Goal: Task Accomplishment & Management: Manage account settings

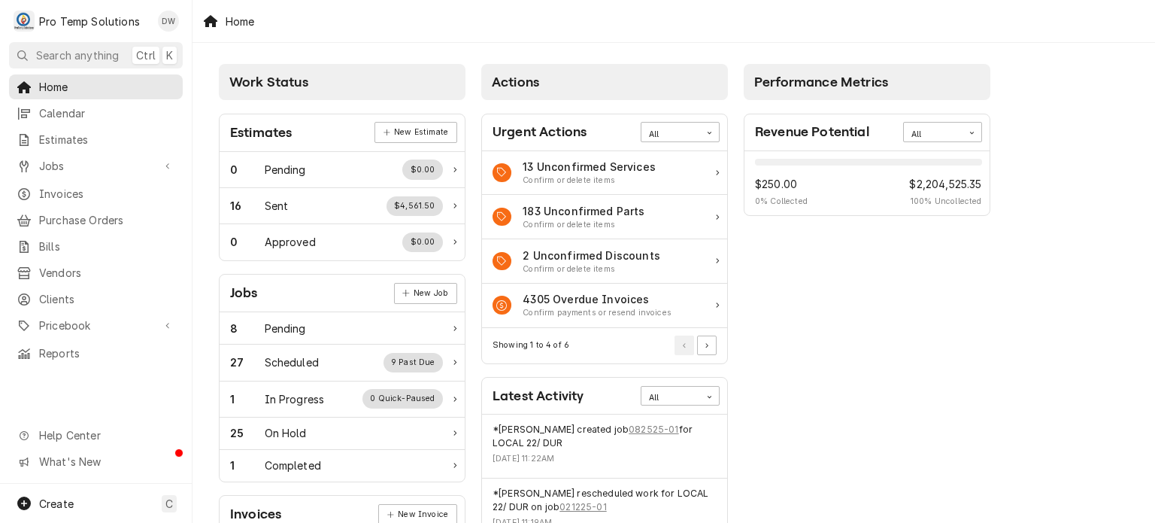
click at [86, 302] on div "Home Calendar Estimates Jobs Jobs Job Series Invoices Purchase Orders Bills Ven…" at bounding box center [96, 219] width 192 height 291
click at [82, 317] on span "Pricebook" at bounding box center [96, 325] width 114 height 16
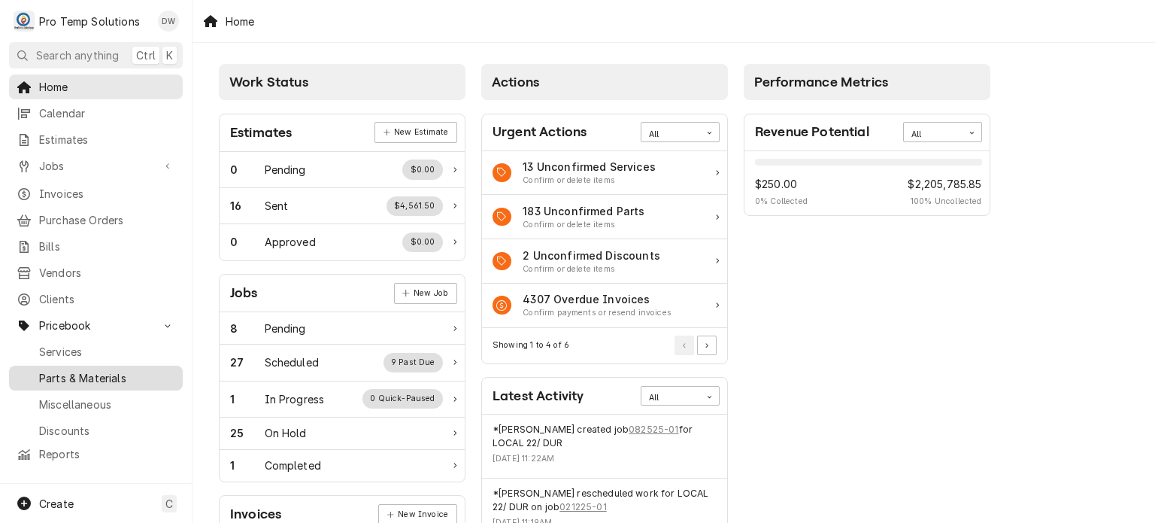
click at [85, 370] on span "Parts & Materials" at bounding box center [107, 378] width 136 height 16
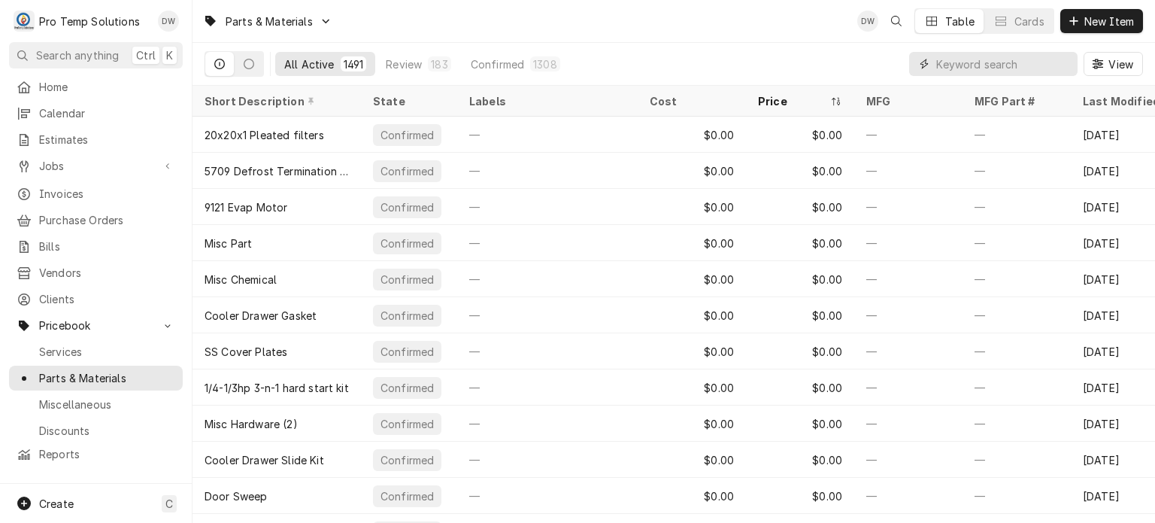
click at [972, 73] on input "Dynamic Content Wrapper" at bounding box center [1003, 64] width 134 height 24
paste input "#222591"
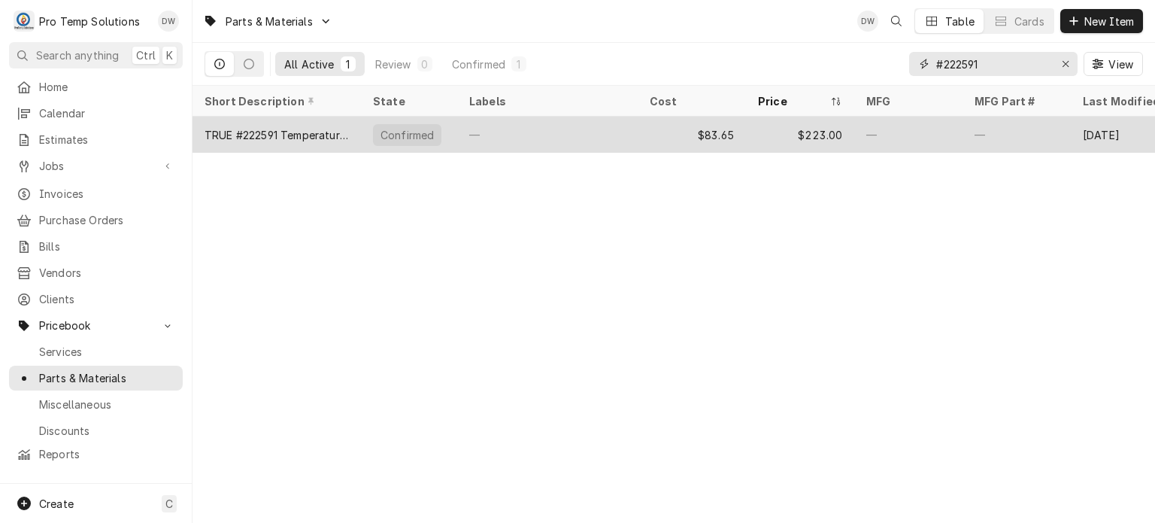
type input "#222591"
click at [872, 125] on div "—" at bounding box center [908, 135] width 108 height 36
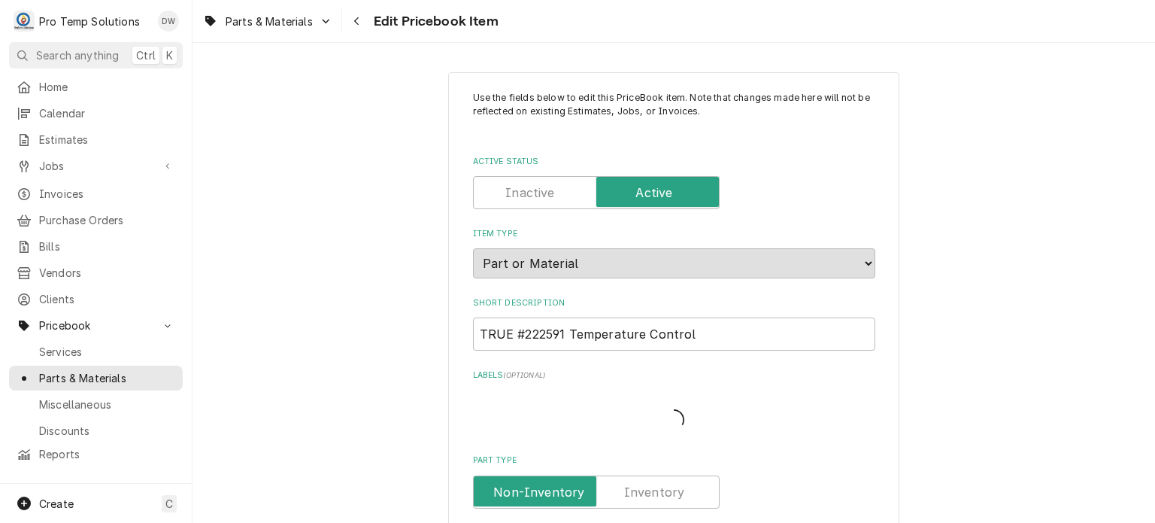
type textarea "x"
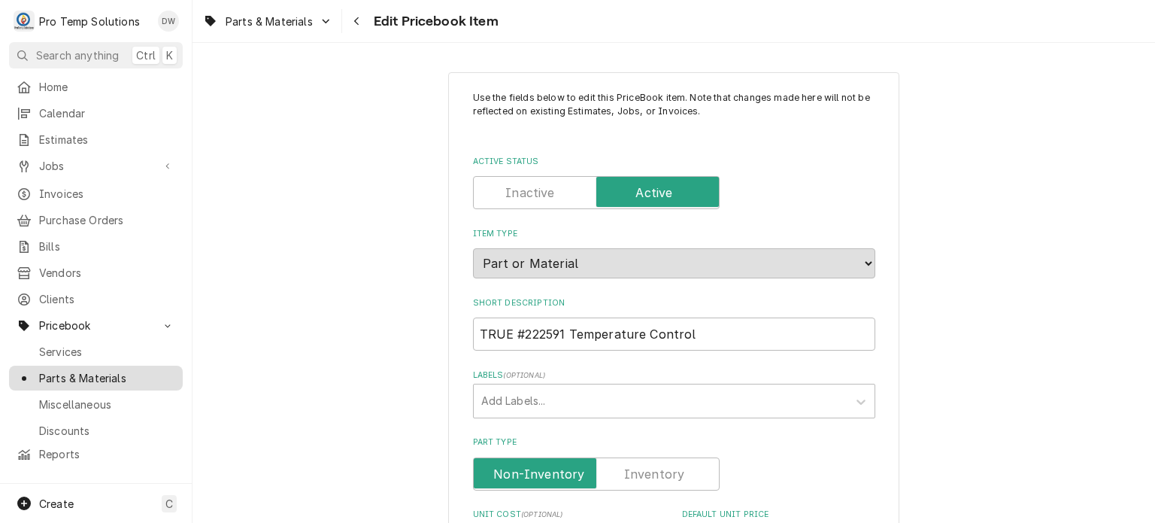
click at [77, 372] on span "Parts & Materials" at bounding box center [107, 378] width 136 height 16
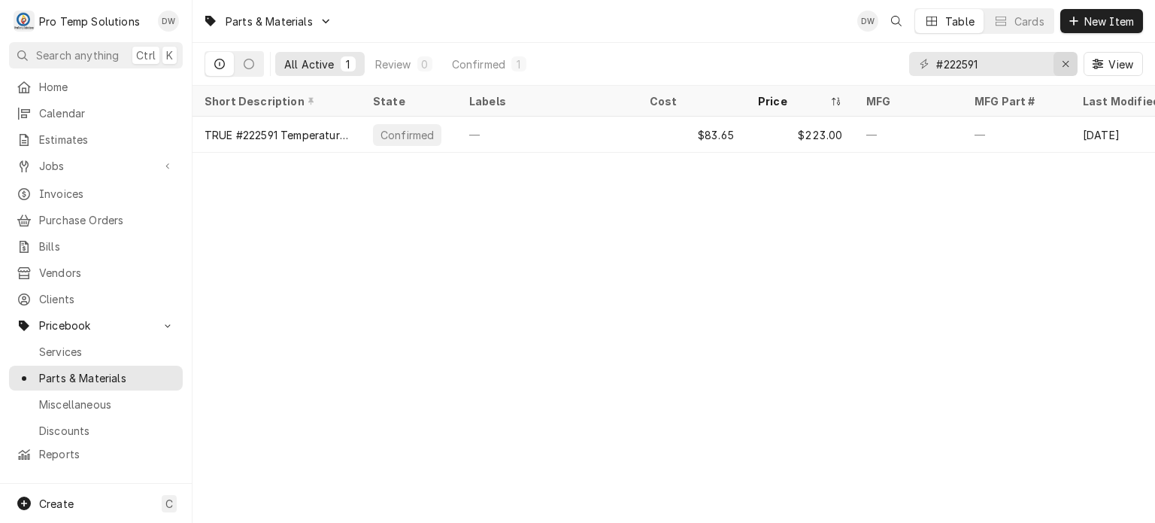
click at [1065, 62] on icon "Erase input" at bounding box center [1066, 64] width 8 height 11
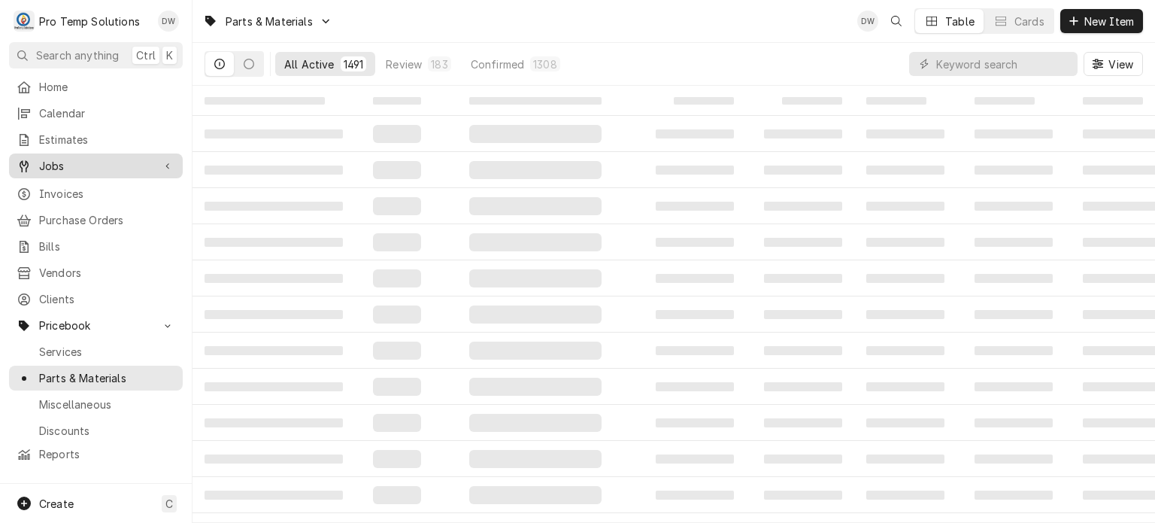
click at [41, 158] on span "Jobs" at bounding box center [96, 166] width 114 height 16
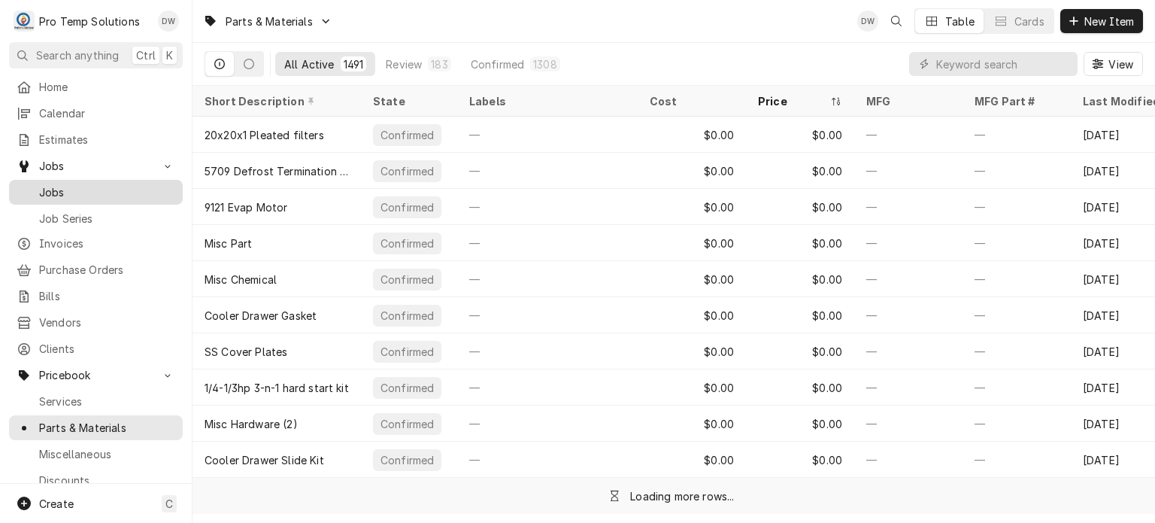
click at [58, 187] on span "Jobs" at bounding box center [107, 192] width 136 height 16
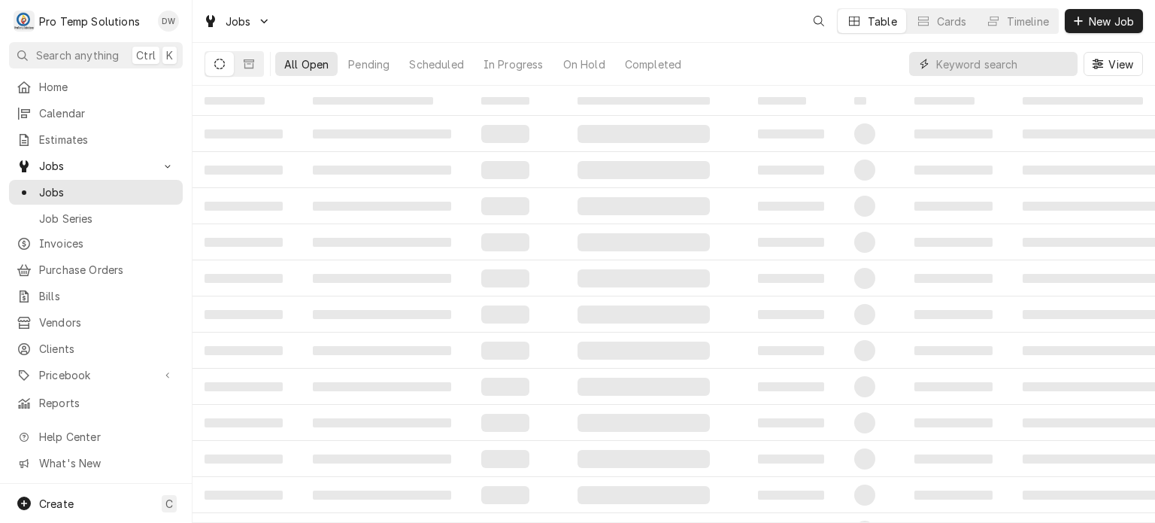
click at [949, 62] on input "Dynamic Content Wrapper" at bounding box center [1003, 64] width 134 height 24
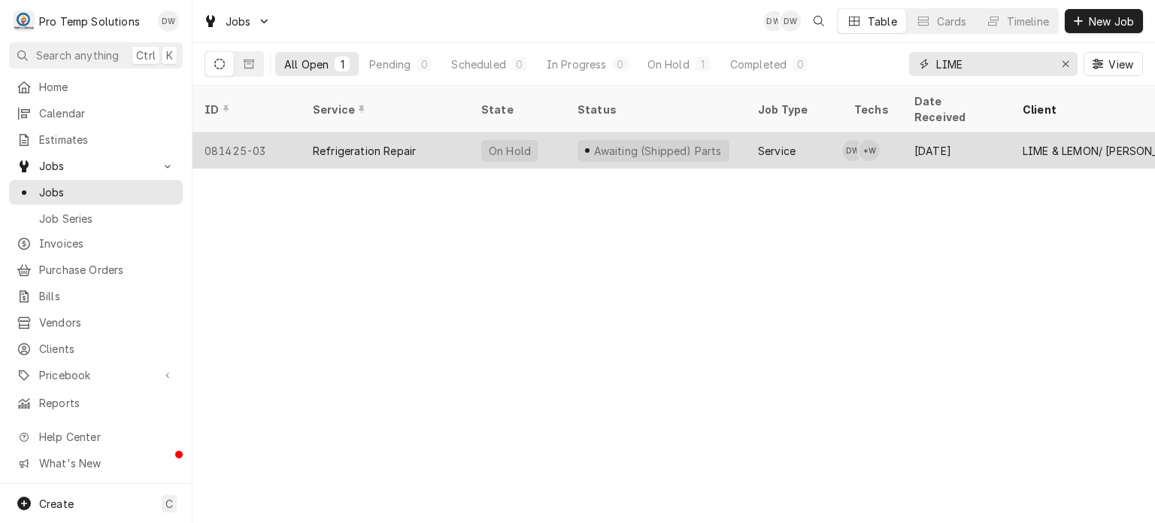
type input "LIME"
click at [773, 139] on div "Service" at bounding box center [794, 150] width 96 height 36
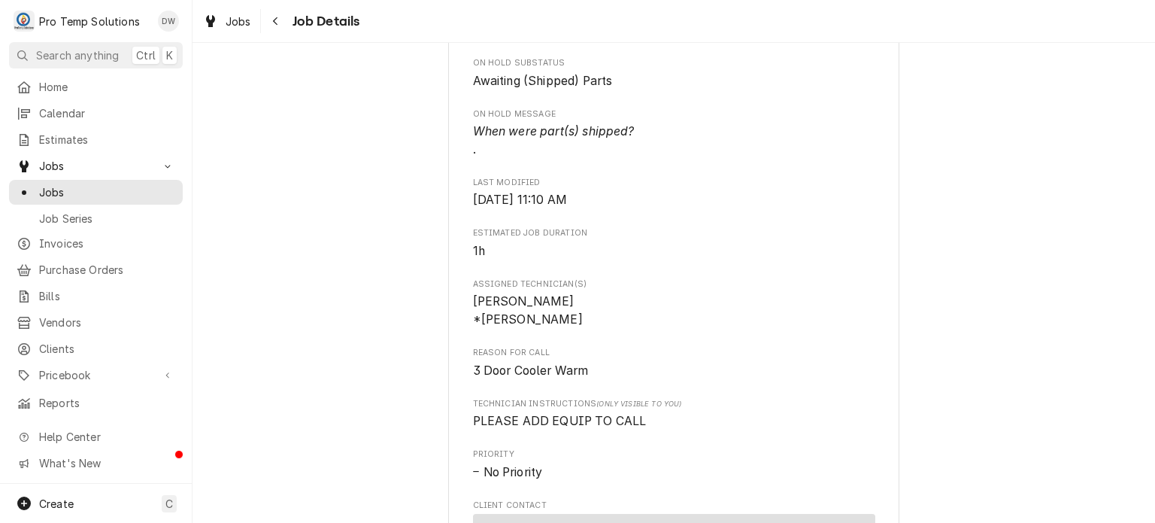
scroll to position [1200, 0]
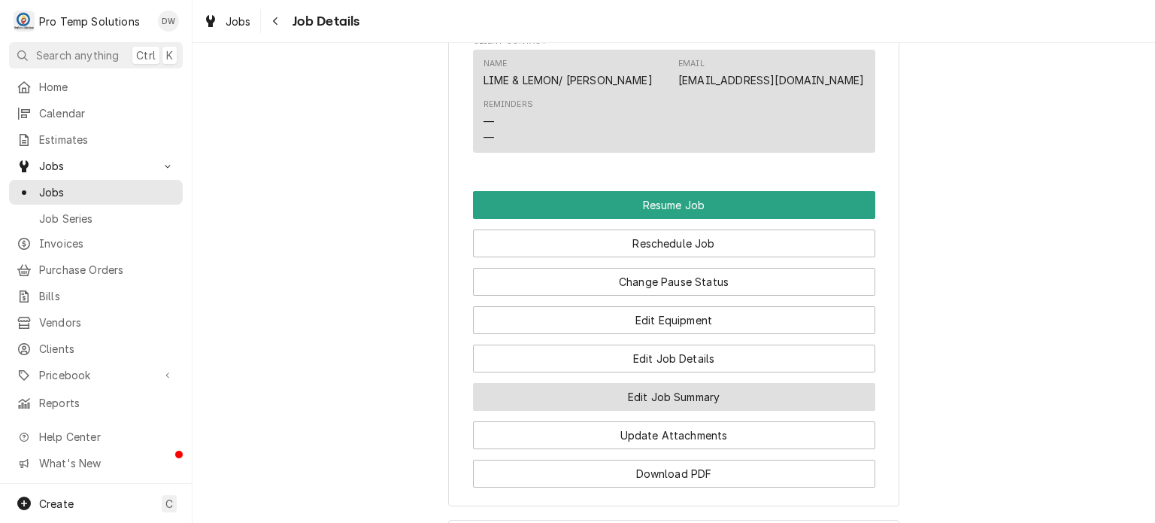
click at [628, 411] on button "Edit Job Summary" at bounding box center [674, 397] width 402 height 28
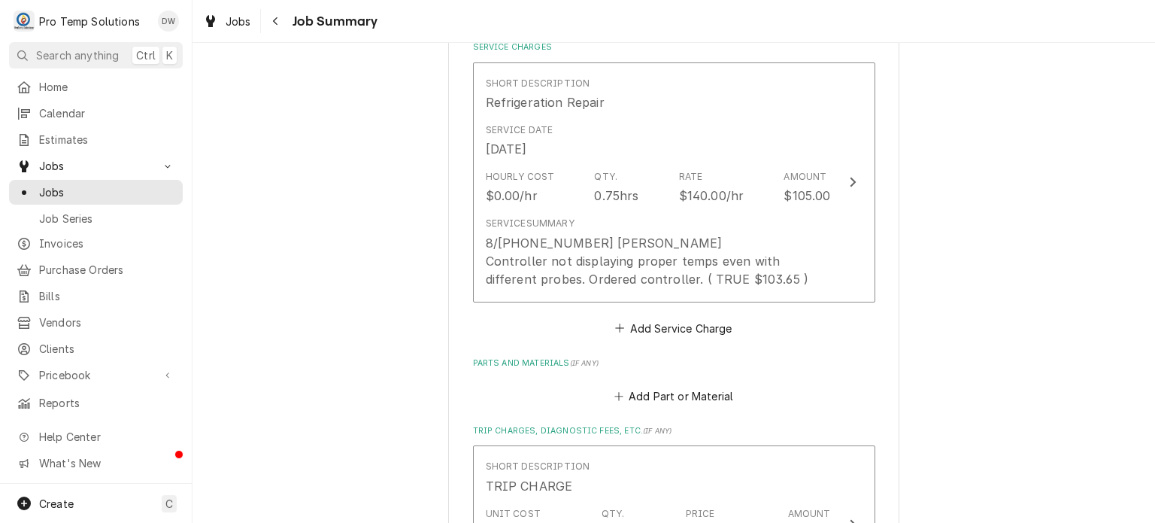
scroll to position [439, 0]
click at [643, 405] on button "Add Part or Material" at bounding box center [673, 396] width 124 height 21
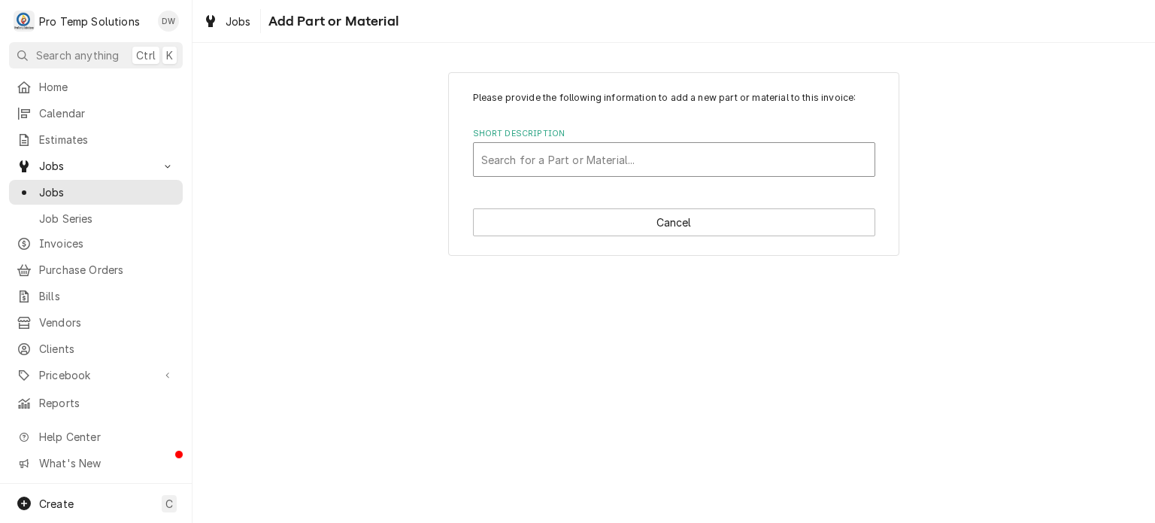
click at [580, 162] on div "Short Description" at bounding box center [674, 159] width 386 height 27
type input "222591"
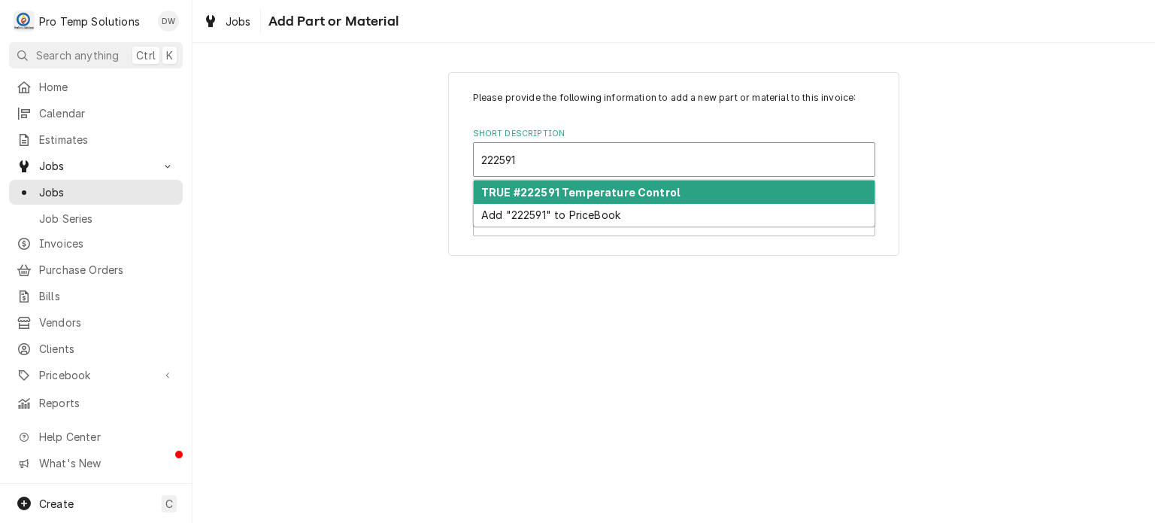
click at [588, 196] on strong "TRUE #222591 Temperature Control" at bounding box center [580, 192] width 199 height 13
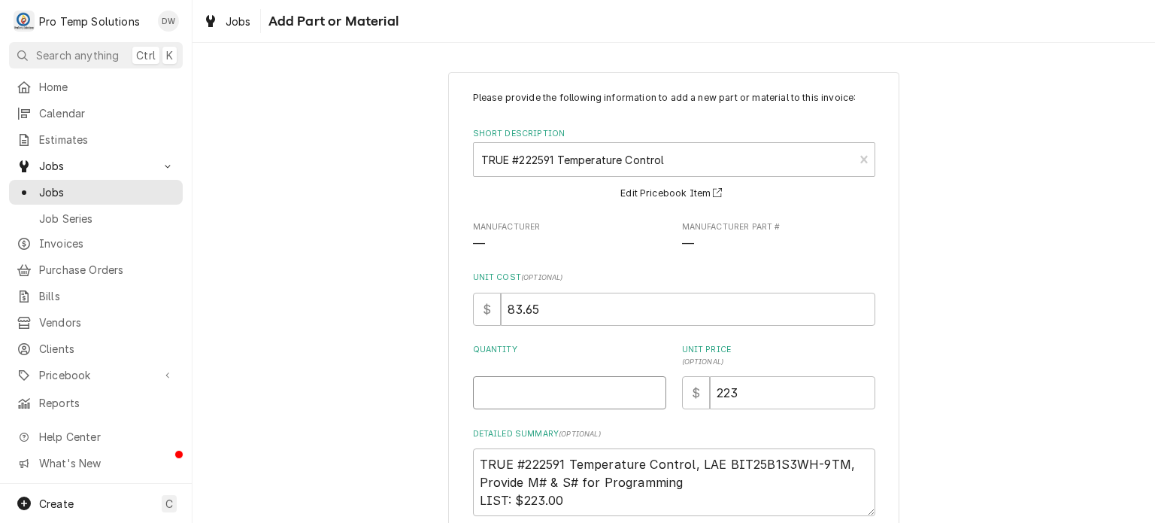
click at [542, 399] on input "Quantity" at bounding box center [569, 392] width 193 height 33
type textarea "x"
type input "1"
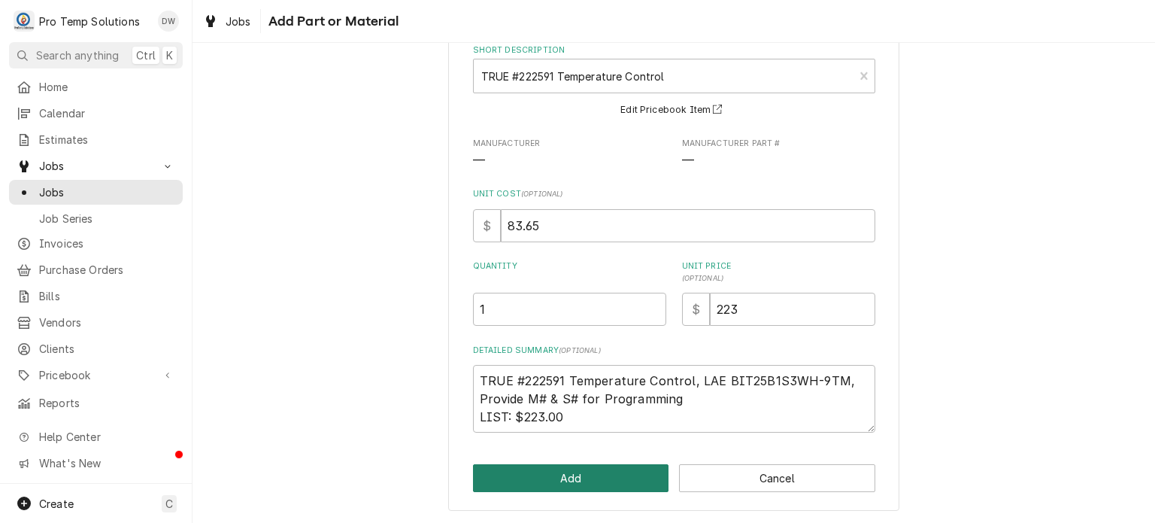
click at [527, 477] on button "Add" at bounding box center [571, 478] width 196 height 28
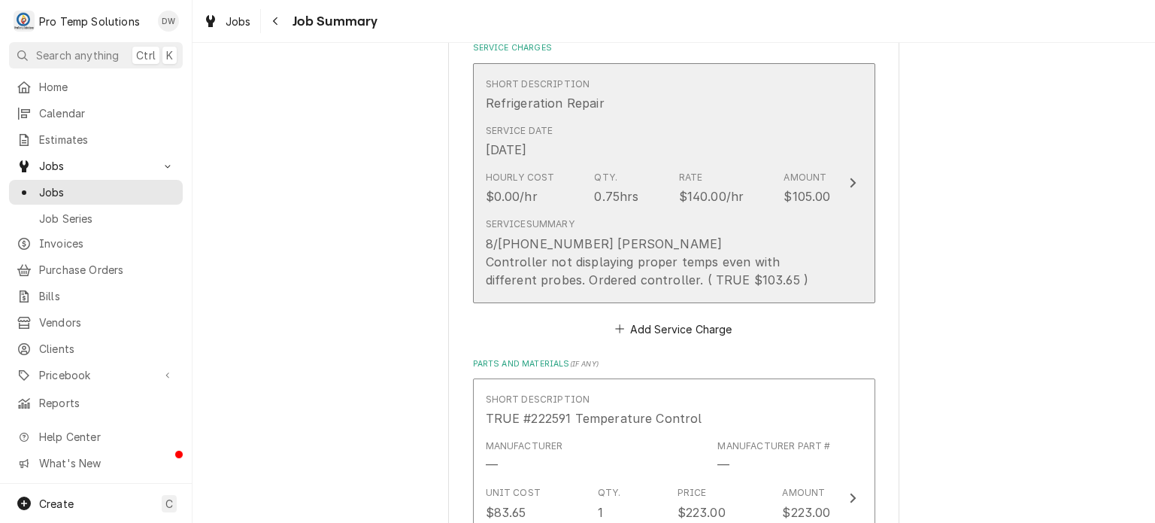
scroll to position [1327, 0]
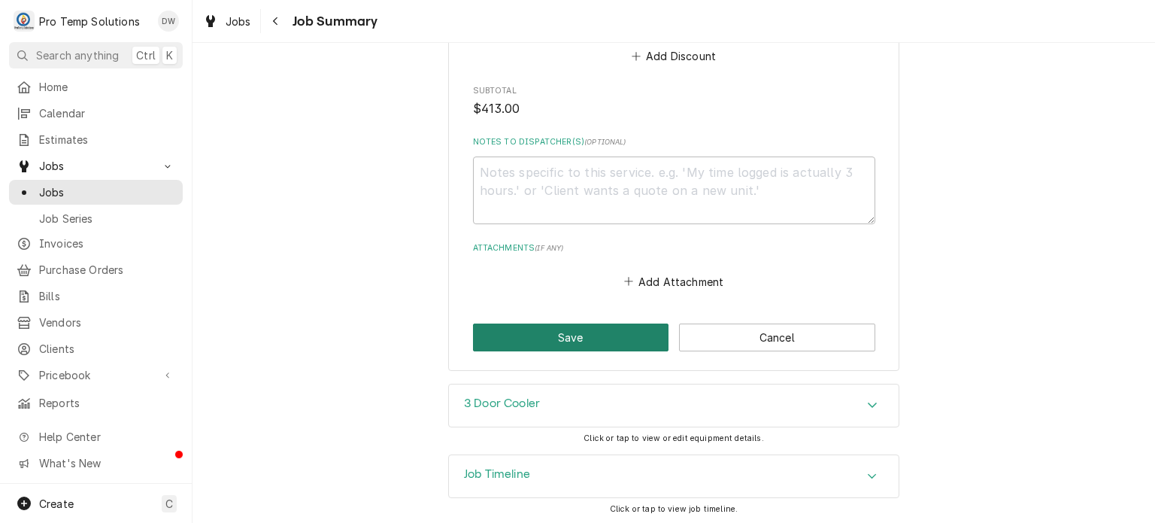
click at [541, 334] on button "Save" at bounding box center [571, 337] width 196 height 28
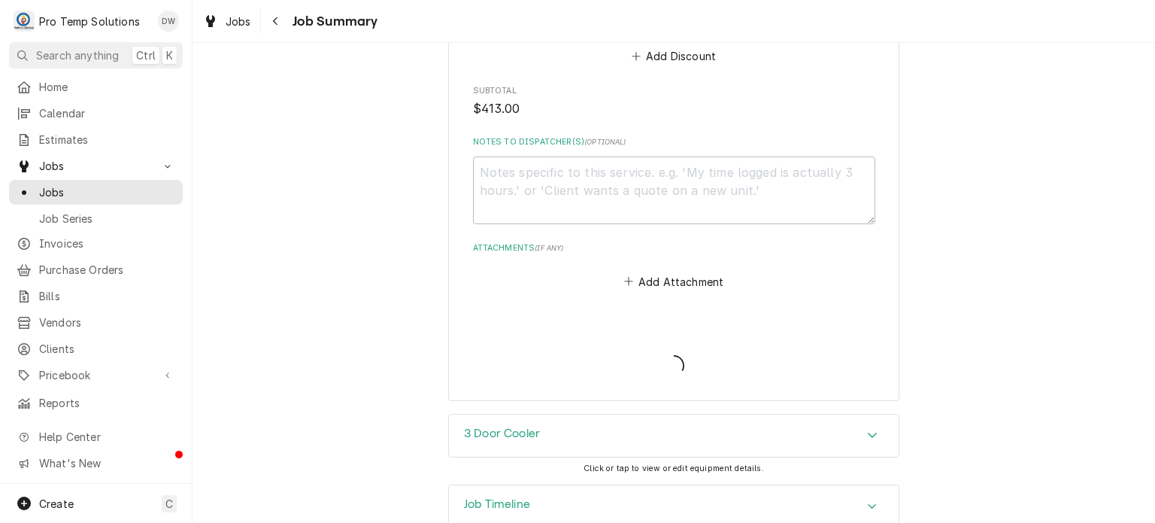
type textarea "x"
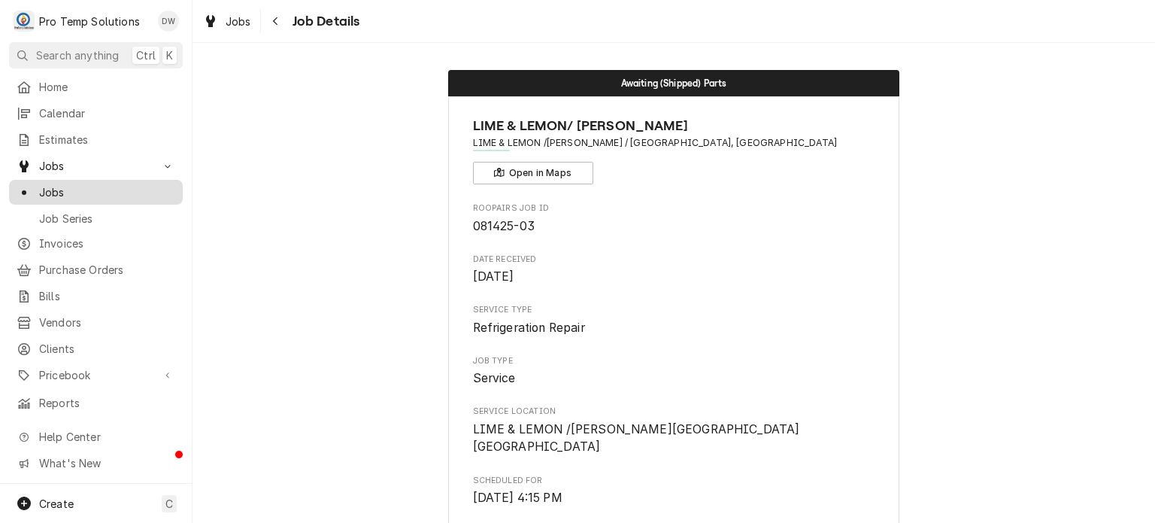
click at [115, 187] on span "Jobs" at bounding box center [107, 192] width 136 height 16
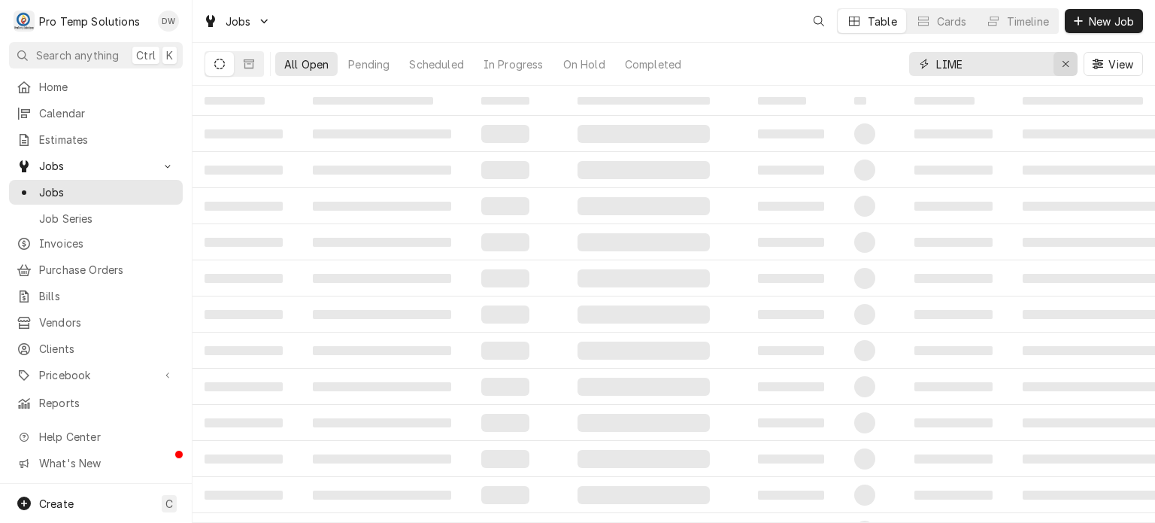
click at [1054, 70] on button "Erase input" at bounding box center [1066, 64] width 24 height 24
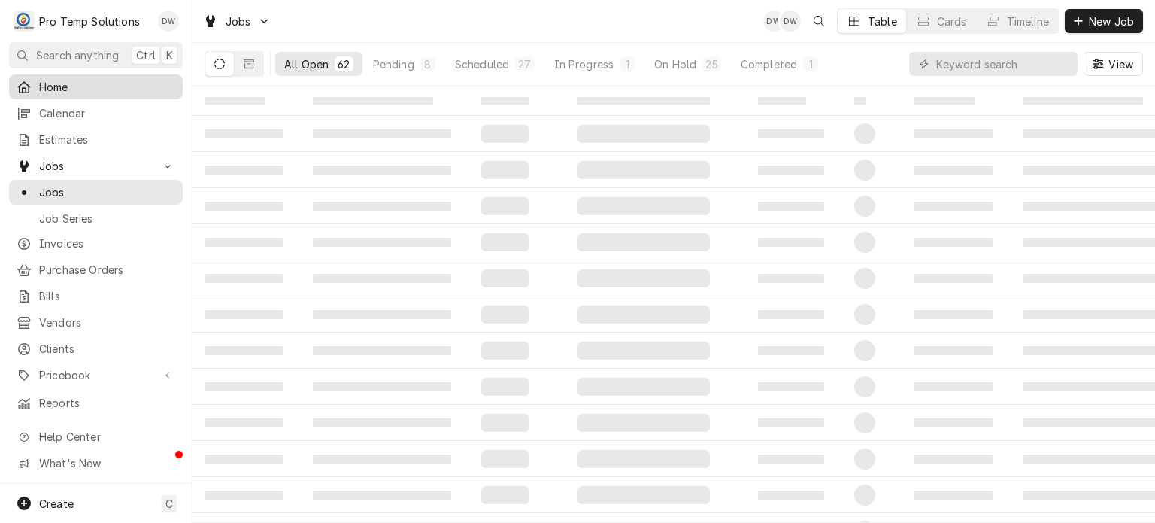
click at [106, 83] on span "Home" at bounding box center [107, 87] width 136 height 16
